Goal: Task Accomplishment & Management: Complete application form

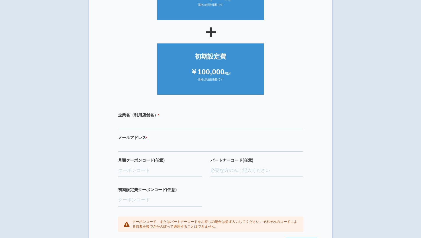
scroll to position [108, 0]
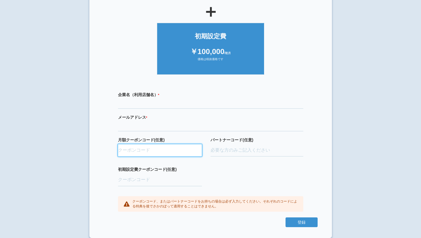
click at [152, 150] on input "月額クーポンコード(任意)" at bounding box center [160, 150] width 84 height 13
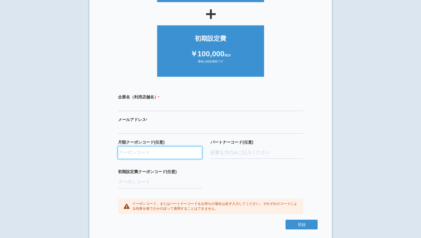
scroll to position [105, 0]
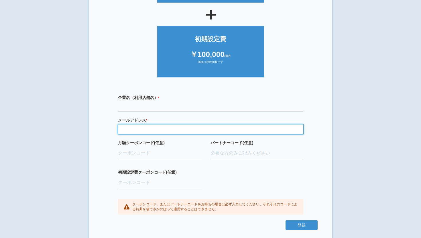
click at [159, 129] on input "email" at bounding box center [210, 130] width 185 height 10
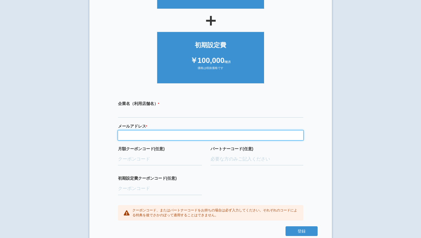
scroll to position [96, 0]
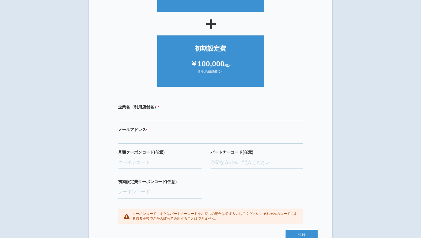
click at [175, 106] on label "企業名（利用店舗名） * 必須項目です" at bounding box center [210, 107] width 185 height 6
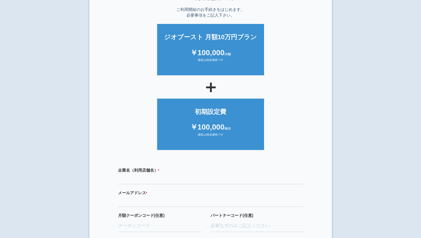
scroll to position [0, 0]
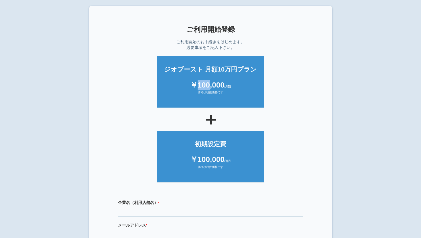
drag, startPoint x: 197, startPoint y: 85, endPoint x: 211, endPoint y: 85, distance: 13.5
click at [211, 85] on div "￥100,000 /月額" at bounding box center [210, 85] width 95 height 11
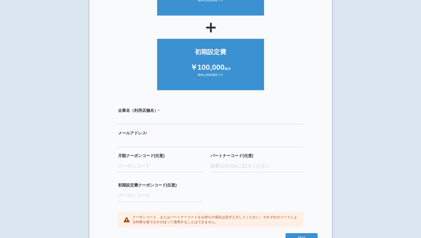
scroll to position [108, 0]
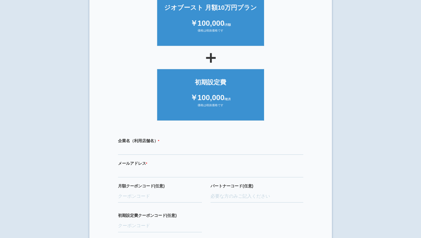
scroll to position [108, 0]
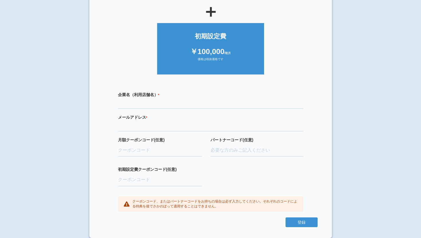
click at [156, 99] on div "企業名（利用店舗名） * 必須項目です" at bounding box center [210, 100] width 185 height 17
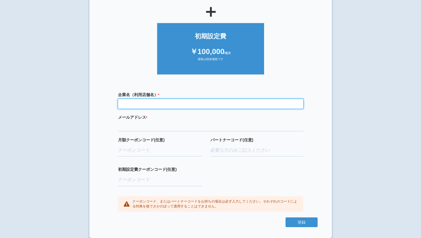
click at [151, 101] on input "text" at bounding box center [210, 104] width 185 height 10
type input "スマイル歯科医院"
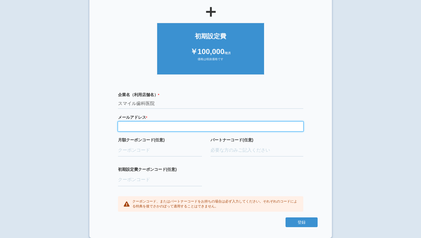
click at [149, 124] on input "email" at bounding box center [210, 127] width 185 height 10
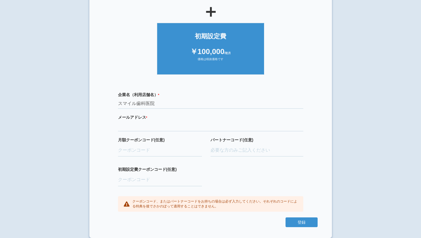
click at [125, 141] on label "月額クーポンコード(任意)" at bounding box center [160, 140] width 84 height 6
click at [125, 144] on input "月額クーポンコード(任意)" at bounding box center [160, 150] width 84 height 13
click at [128, 131] on div "企業名（利用店舗名） * 必須項目です スマイル歯科医院 メールアドレス * 必須項目です 正しいメールアドレスを入力してください 月額クーポンコード(任意)…" at bounding box center [211, 152] width 214 height 132
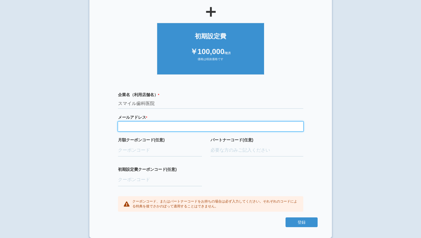
click at [128, 126] on input "email" at bounding box center [210, 127] width 185 height 10
type input "y"
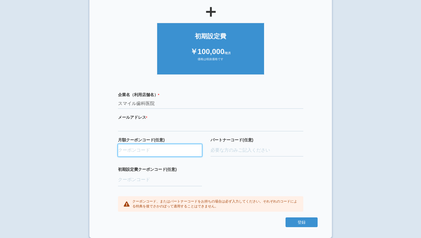
click at [149, 154] on input "月額クーポンコード(任意)" at bounding box center [160, 150] width 84 height 13
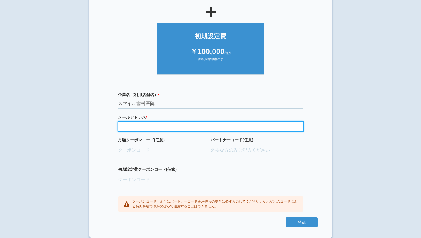
click at [148, 127] on input "email" at bounding box center [210, 127] width 185 height 10
click at [151, 127] on input "email" at bounding box center [210, 127] width 185 height 10
paste input "ksakaguchi@mx71.tiki.ne.jp"
type input "ksakaguchi@mx71.tiki.ne.jp"
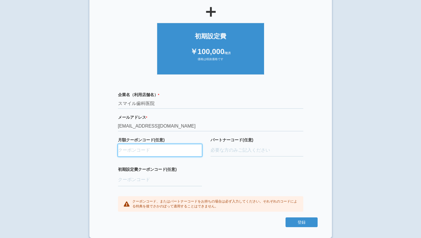
click at [130, 152] on input "月額クーポンコード(任意)" at bounding box center [160, 150] width 84 height 13
click at [139, 149] on input "月額クーポンコード(任意)" at bounding box center [160, 150] width 84 height 13
paste input "ifENW5rd"
type input "ifENW5rd"
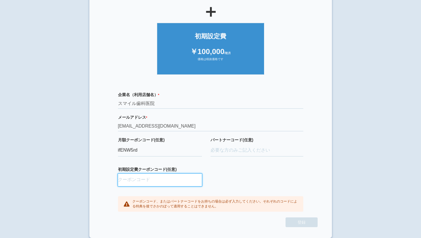
click at [135, 180] on input "初期設定費クーポンコード(任意)" at bounding box center [160, 180] width 84 height 13
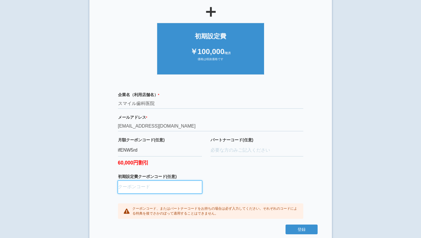
paste input "aBAaXUlM"
type input "aBAaXUlM"
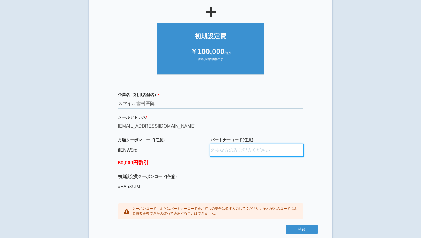
click at [229, 150] on input "パートナーコード(任意)" at bounding box center [257, 150] width 93 height 13
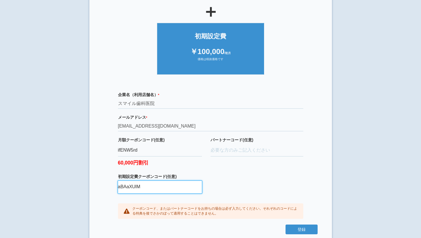
click at [166, 187] on input "aBAaXUlM" at bounding box center [160, 187] width 84 height 13
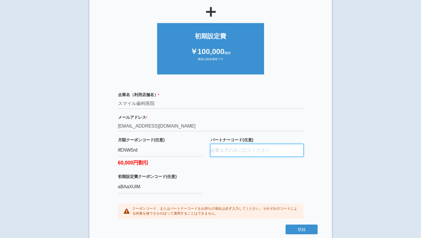
click at [226, 151] on input "パートナーコード(任意)" at bounding box center [257, 150] width 93 height 13
type input "D22022"
click at [297, 228] on button "登録" at bounding box center [302, 230] width 32 height 10
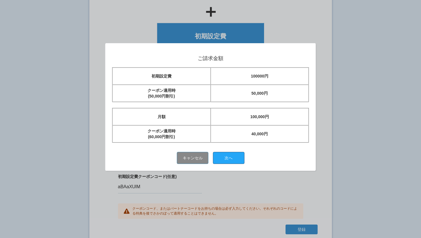
click at [227, 157] on button "次へ" at bounding box center [229, 158] width 32 height 12
click at [190, 159] on button "キャンセル" at bounding box center [193, 158] width 32 height 12
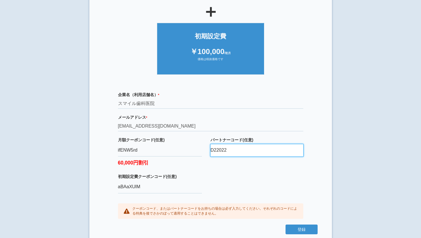
click at [215, 152] on input "D22022" at bounding box center [257, 150] width 93 height 13
click at [208, 152] on div "月額クーポンコード(任意) ifENW5rd 60,000円割引" at bounding box center [164, 155] width 93 height 37
click at [212, 152] on input "D22022" at bounding box center [257, 150] width 93 height 13
click at [211, 151] on input "D22022" at bounding box center [257, 150] width 93 height 13
click at [288, 227] on button "登録" at bounding box center [302, 230] width 32 height 10
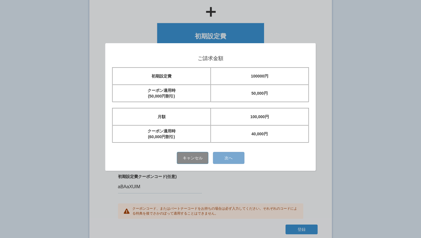
click at [225, 162] on button "次へ" at bounding box center [229, 158] width 32 height 12
click at [223, 157] on button "次へ" at bounding box center [229, 158] width 32 height 12
click at [199, 158] on button "キャンセル" at bounding box center [193, 158] width 32 height 12
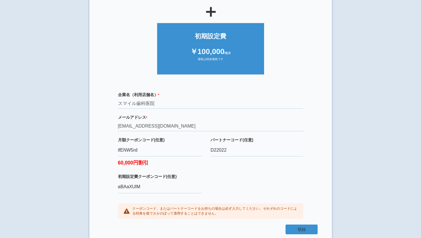
click at [292, 228] on button "登録" at bounding box center [302, 230] width 32 height 10
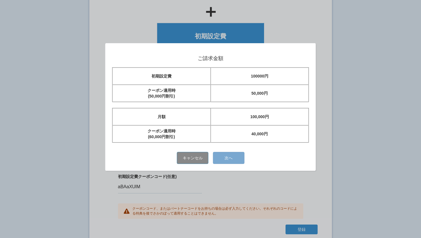
click at [229, 159] on button "次へ" at bounding box center [229, 158] width 32 height 12
click at [192, 154] on button "キャンセル" at bounding box center [193, 158] width 32 height 12
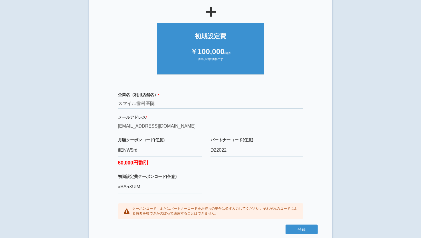
scroll to position [115, 0]
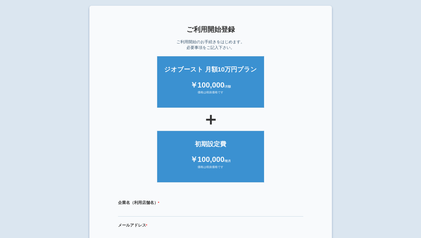
scroll to position [108, 0]
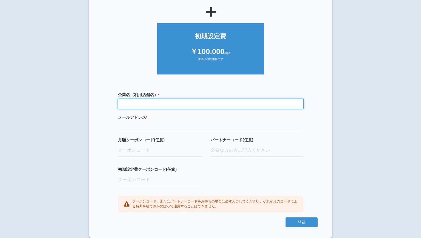
click at [166, 105] on input "text" at bounding box center [210, 104] width 185 height 10
click at [140, 105] on input "text" at bounding box center [210, 104] width 185 height 10
type input "スマイル歯科医院"
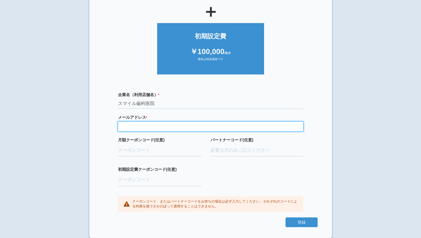
click at [141, 127] on input "email" at bounding box center [210, 127] width 185 height 10
paste input "[EMAIL_ADDRESS][DOMAIN_NAME]"
type input "[EMAIL_ADDRESS][DOMAIN_NAME]"
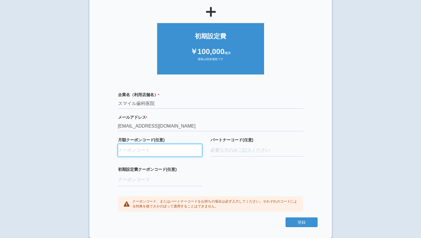
click at [123, 151] on input "月額クーポンコード(任意)" at bounding box center [160, 150] width 84 height 13
paste input "ifENW5rd"
type input "ifENW5rd"
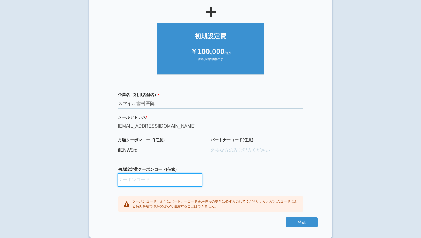
click at [123, 180] on input "初期設定費クーポンコード(任意)" at bounding box center [160, 180] width 84 height 13
paste input "aBAaXUlM"
type input "aBAaXUlM"
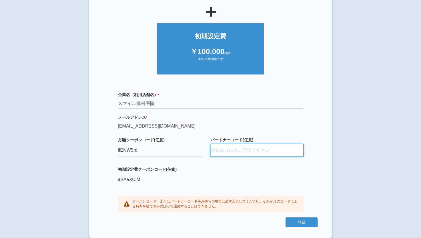
click at [227, 152] on input "パートナーコード(任意)" at bounding box center [257, 150] width 93 height 13
type input "D22022"
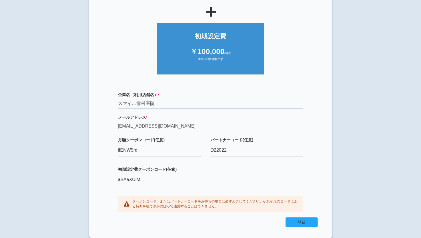
click at [298, 224] on button "登録" at bounding box center [302, 223] width 32 height 10
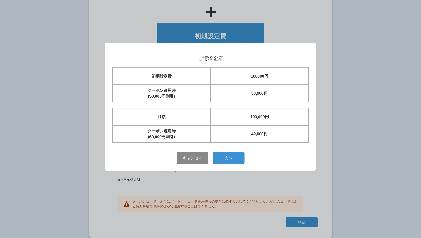
click at [190, 156] on button "キャンセル" at bounding box center [193, 158] width 32 height 12
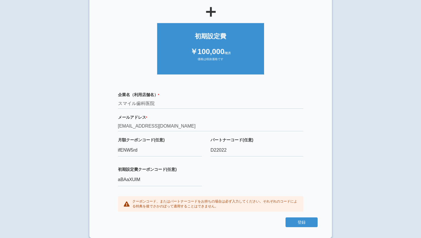
click at [107, 82] on form "ジオブースト 月額10万円プラン ￥100,000 /月額 価格は税抜価格です ＋ 初期設定費 ￥100,000 /初月 価格は税抜価格です 企業名（利用店舗…" at bounding box center [211, 87] width 214 height 284
